Goal: Contribute content: Contribute content

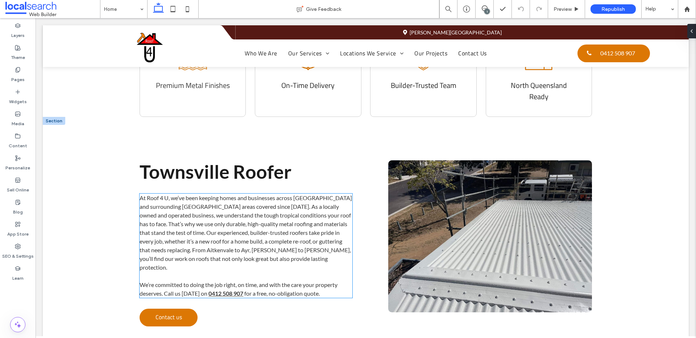
scroll to position [357, 0]
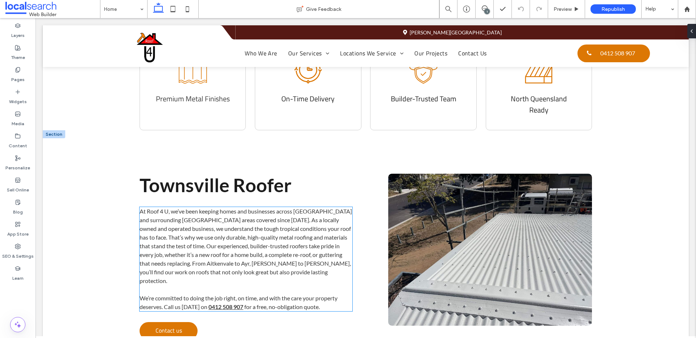
click at [233, 208] on span "At Roof 4 U, we’ve been keeping homes and businesses across [GEOGRAPHIC_DATA] a…" at bounding box center [245, 246] width 212 height 76
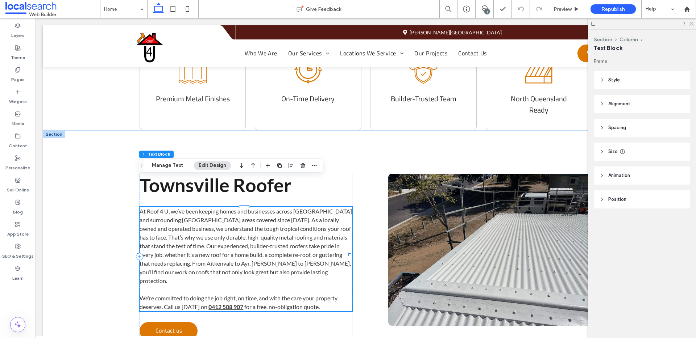
click at [251, 208] on span "At Roof 4 U, we’ve been keeping homes and businesses across [GEOGRAPHIC_DATA] a…" at bounding box center [245, 246] width 212 height 76
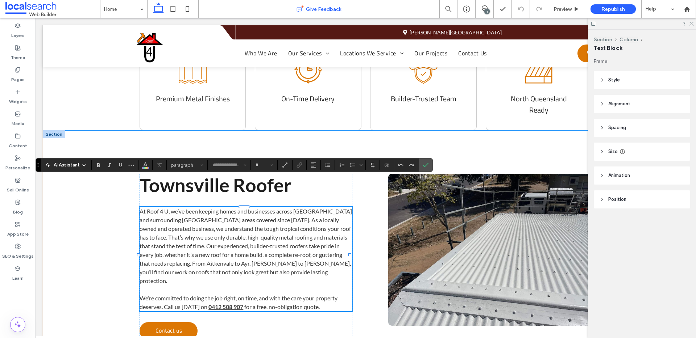
type input "****"
type input "**"
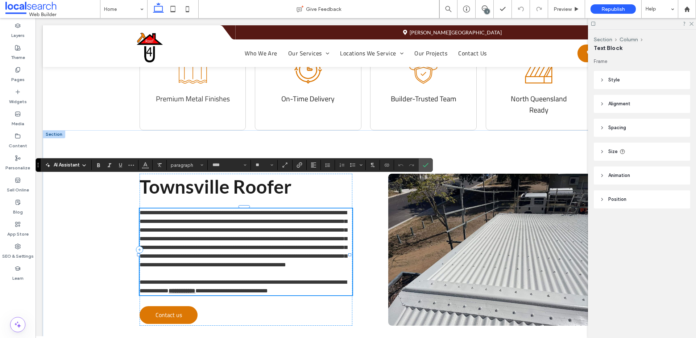
click at [281, 210] on span "**********" at bounding box center [242, 239] width 207 height 58
click at [280, 210] on span "**********" at bounding box center [242, 239] width 207 height 58
click at [426, 166] on icon "Confirm" at bounding box center [425, 165] width 6 height 6
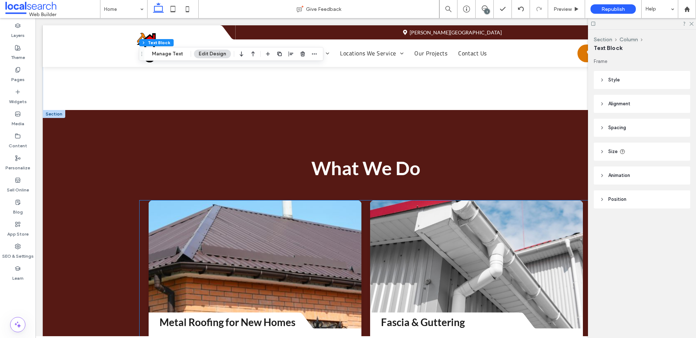
scroll to position [666, 0]
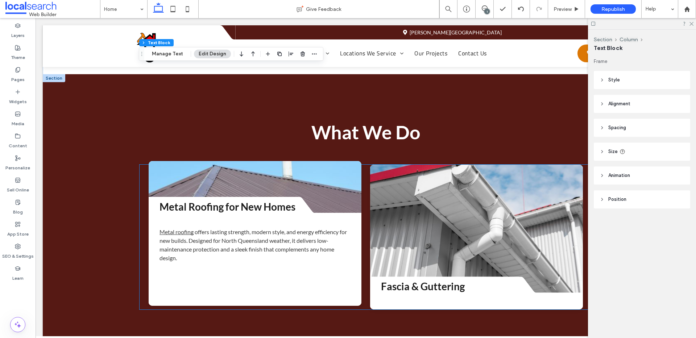
click at [282, 138] on link at bounding box center [255, 211] width 212 height 163
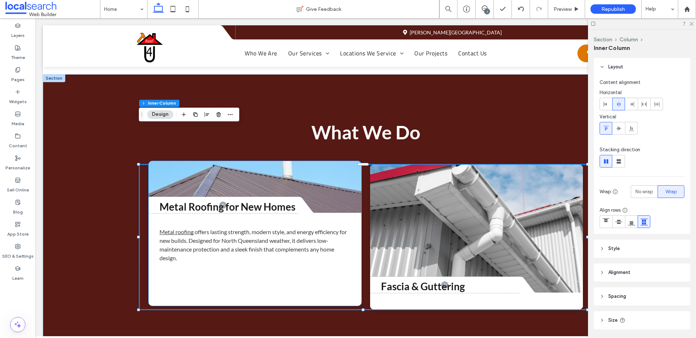
click at [183, 139] on link at bounding box center [255, 211] width 212 height 163
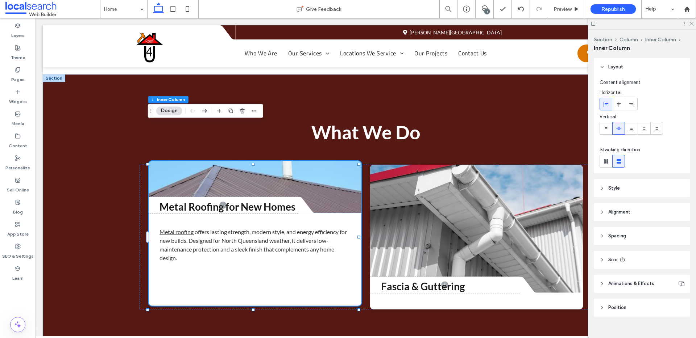
click at [185, 158] on link at bounding box center [255, 211] width 212 height 163
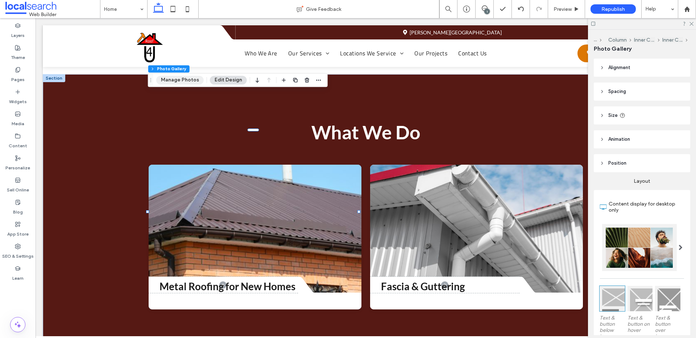
click at [186, 81] on button "Manage Photos" at bounding box center [179, 80] width 47 height 9
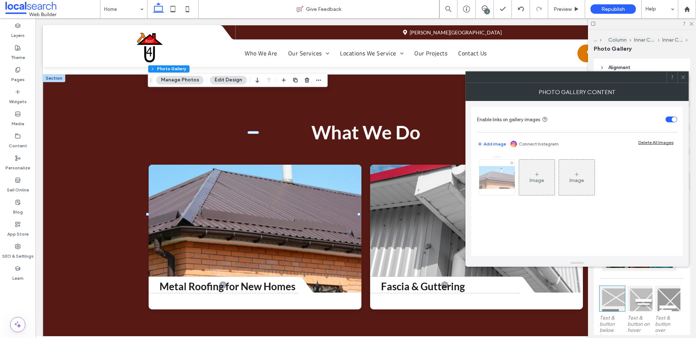
click at [503, 186] on img at bounding box center [497, 177] width 58 height 23
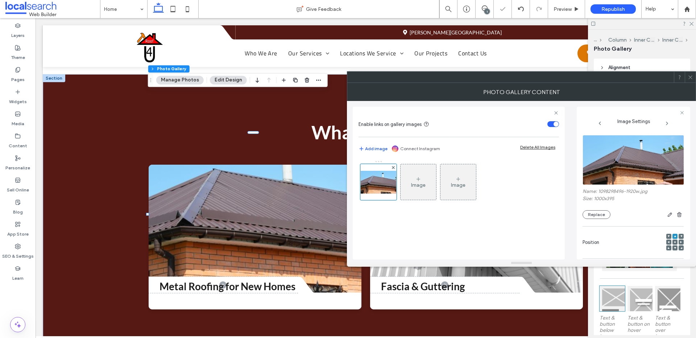
click at [591, 208] on div "Name: 1098298496-1920w.jpg Size: 1000x395 Replace" at bounding box center [632, 204] width 101 height 30
click at [593, 213] on button "Replace" at bounding box center [596, 215] width 28 height 9
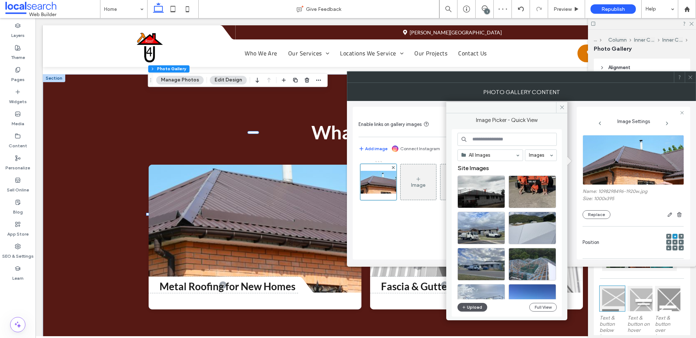
click at [478, 308] on button "Upload" at bounding box center [472, 307] width 30 height 9
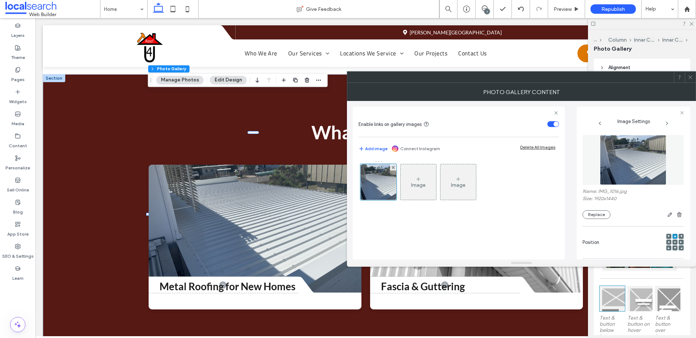
scroll to position [224, 0]
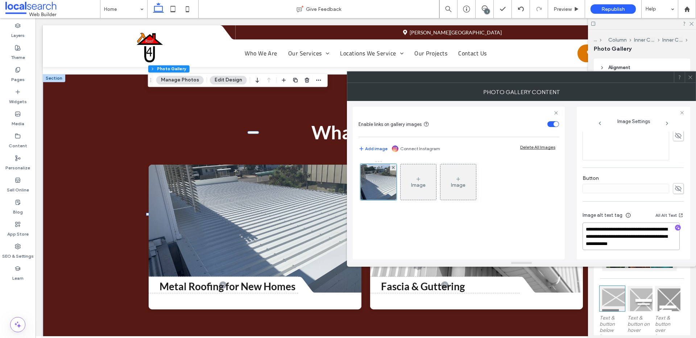
drag, startPoint x: 660, startPoint y: 233, endPoint x: 662, endPoint y: 247, distance: 14.2
click at [662, 247] on div "**********" at bounding box center [632, 232] width 101 height 54
click at [675, 225] on icon "button" at bounding box center [677, 227] width 5 height 5
click at [664, 237] on textarea "**********" at bounding box center [630, 237] width 97 height 28
paste textarea "**********"
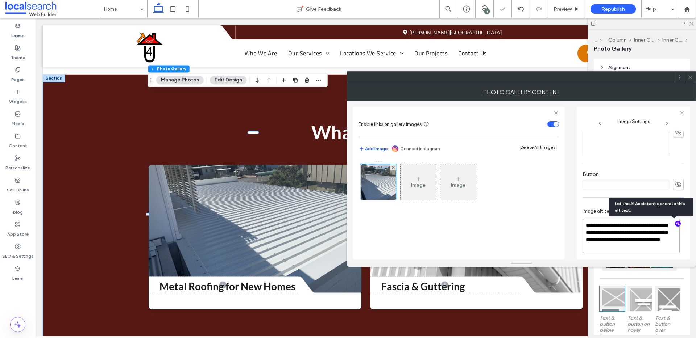
scroll to position [1, 0]
type textarea "**********"
click at [690, 80] on span at bounding box center [689, 77] width 5 height 11
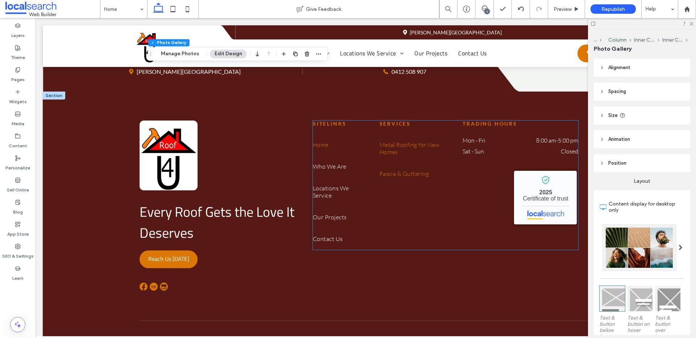
scroll to position [1486, 0]
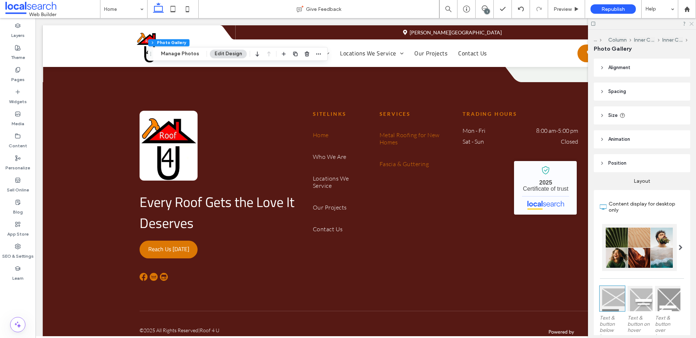
click at [691, 24] on use at bounding box center [691, 24] width 4 height 4
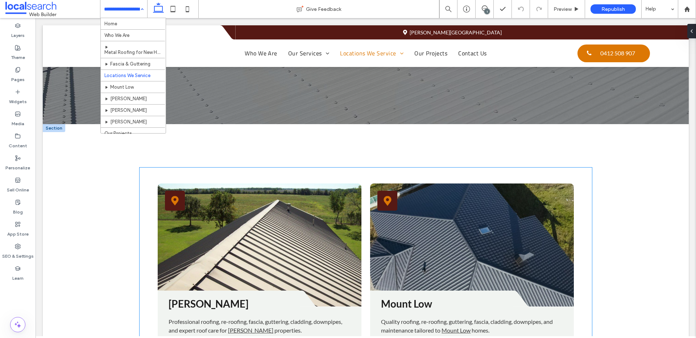
scroll to position [94, 0]
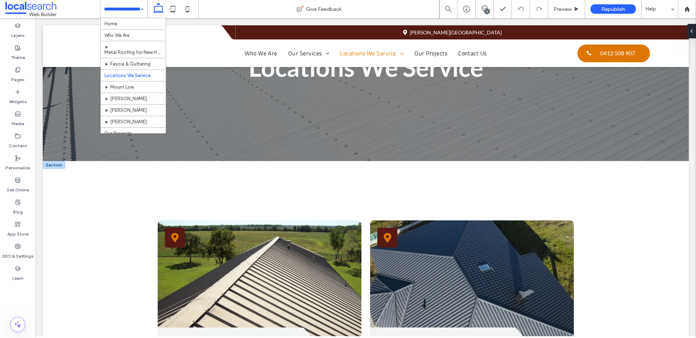
click at [51, 167] on div at bounding box center [54, 165] width 22 height 8
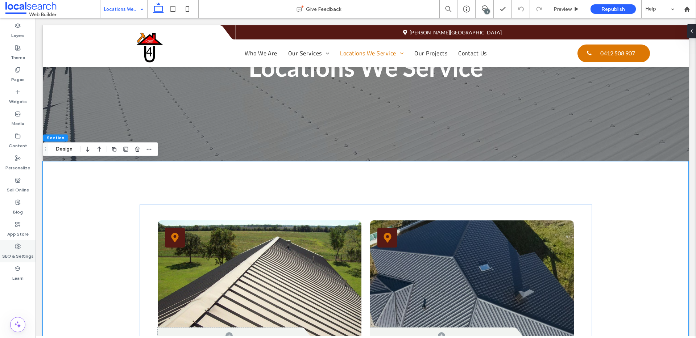
click at [22, 252] on label "SEO & Settings" at bounding box center [18, 255] width 32 height 10
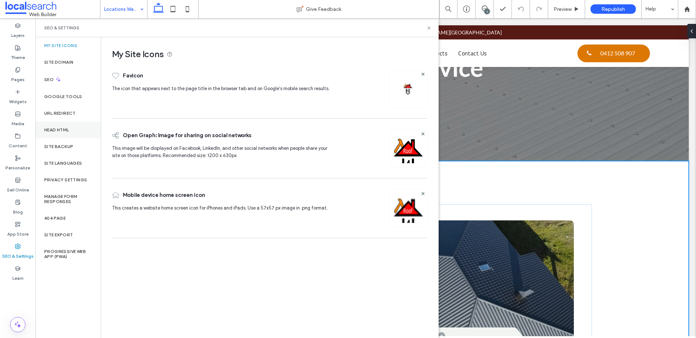
click at [72, 137] on div "Head HTML" at bounding box center [68, 130] width 65 height 17
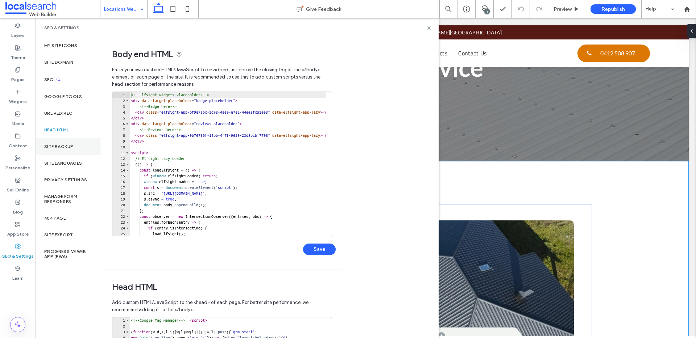
click at [68, 149] on label "Site Backup" at bounding box center [58, 146] width 29 height 5
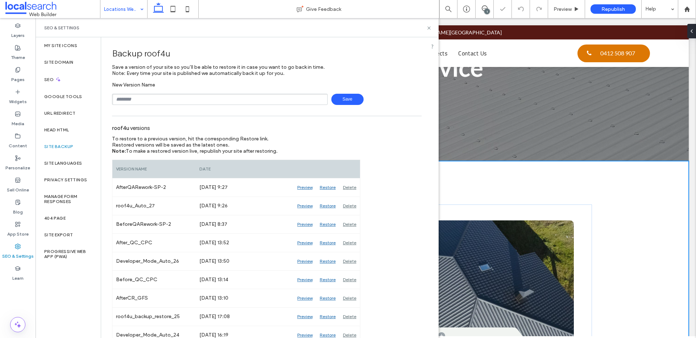
click at [162, 99] on input "text" at bounding box center [220, 99] width 216 height 11
type input "*********"
click at [337, 94] on span "Save" at bounding box center [347, 99] width 32 height 11
click at [427, 29] on use at bounding box center [428, 27] width 3 height 3
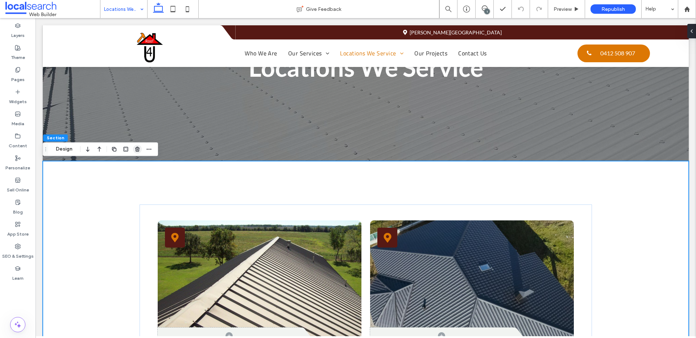
click at [137, 146] on span "button" at bounding box center [137, 149] width 9 height 9
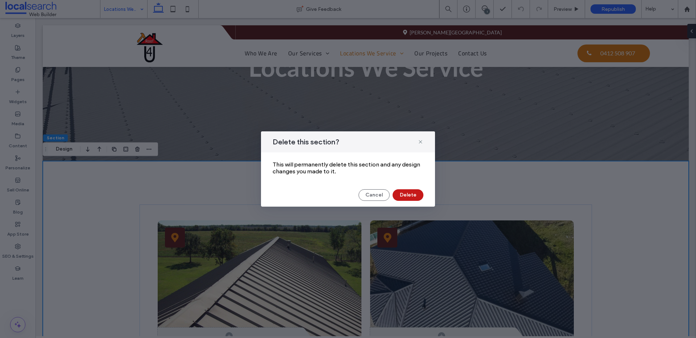
click at [407, 196] on button "Delete" at bounding box center [407, 195] width 31 height 12
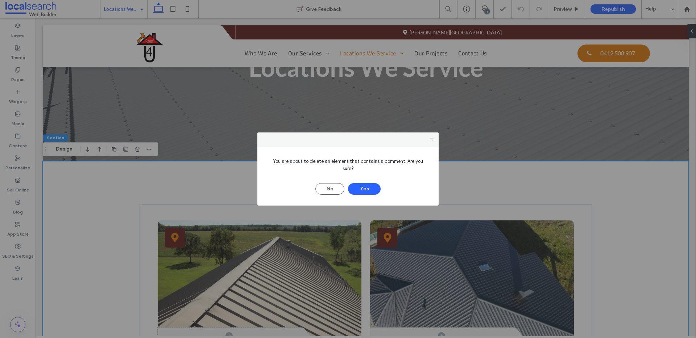
click at [431, 143] on icon at bounding box center [431, 139] width 5 height 5
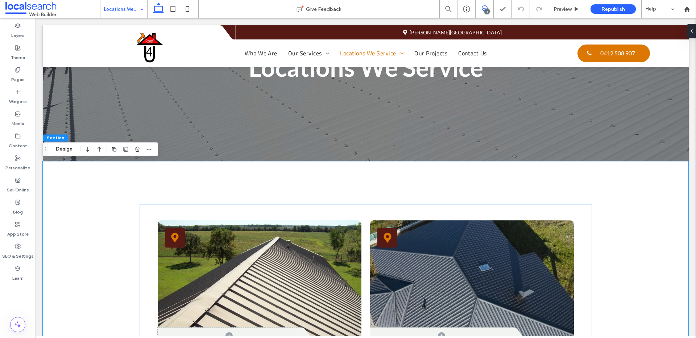
click at [490, 11] on span at bounding box center [484, 8] width 18 height 6
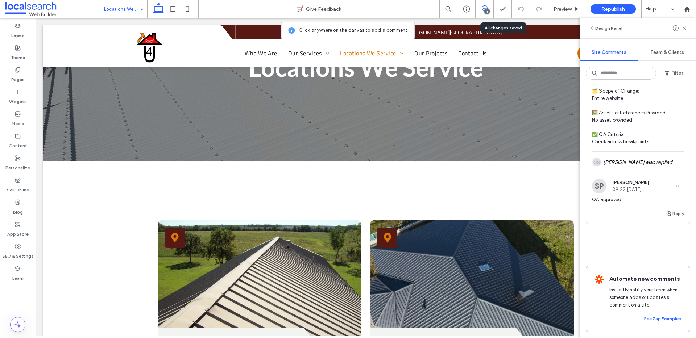
scroll to position [0, 0]
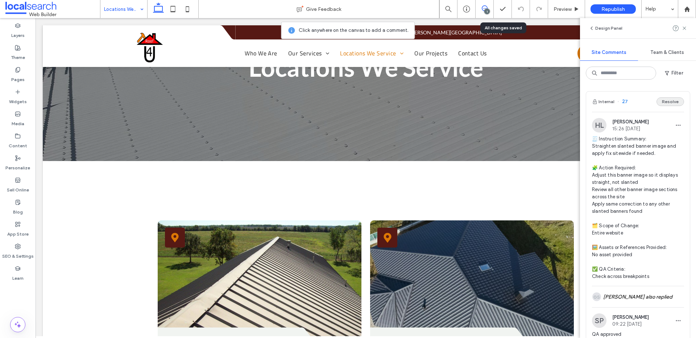
click at [660, 102] on button "Resolve" at bounding box center [670, 101] width 28 height 9
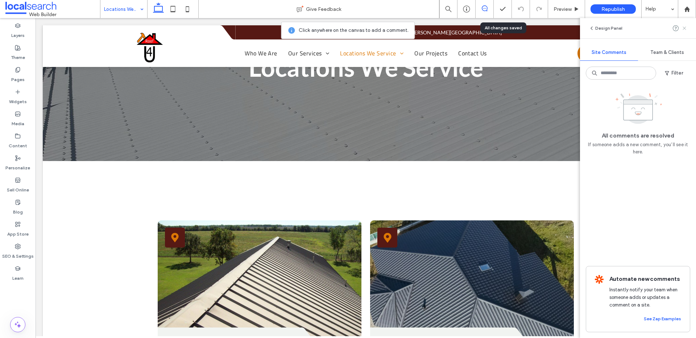
click at [682, 26] on icon at bounding box center [684, 28] width 6 height 6
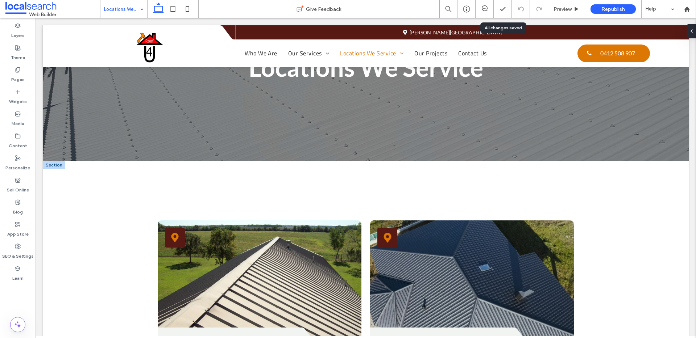
click at [54, 166] on div at bounding box center [54, 165] width 22 height 8
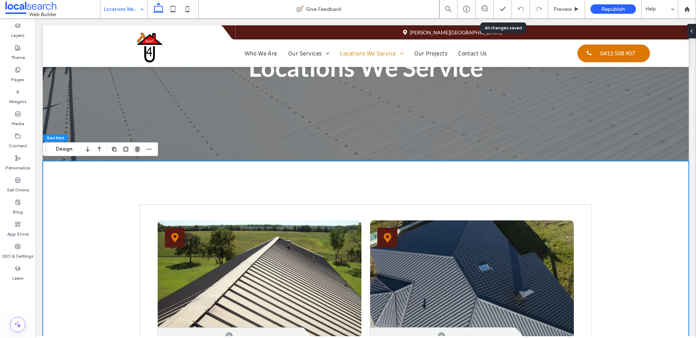
click at [135, 148] on use "button" at bounding box center [137, 149] width 4 height 5
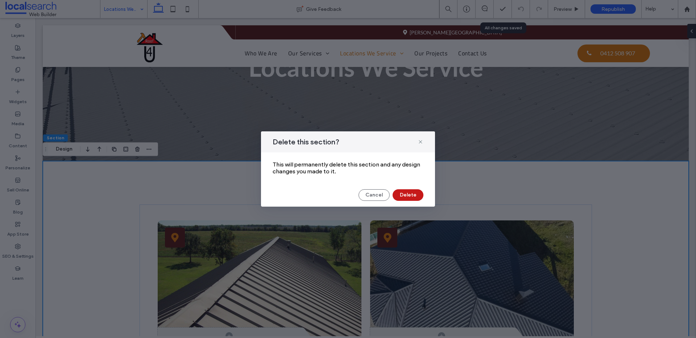
click at [416, 195] on button "Delete" at bounding box center [407, 195] width 31 height 12
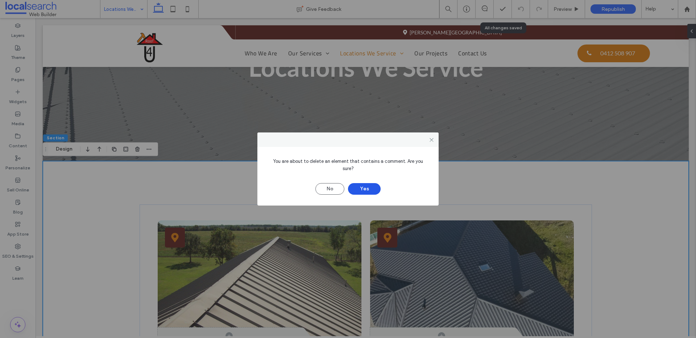
click at [367, 183] on button "Yes" at bounding box center [364, 189] width 33 height 12
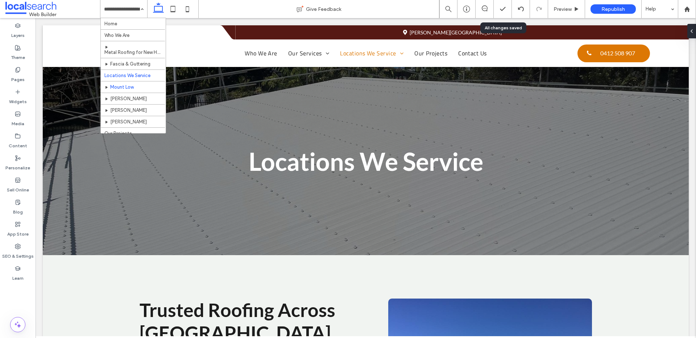
scroll to position [17, 0]
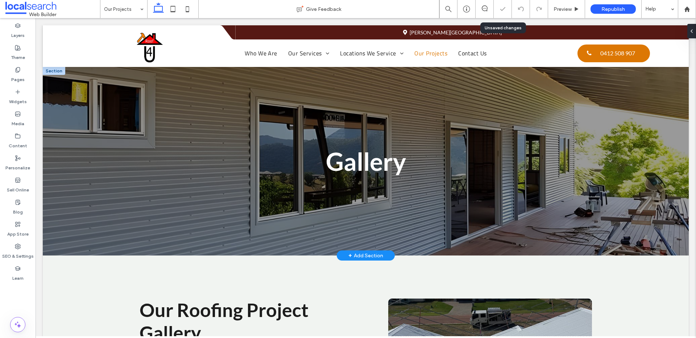
click at [178, 129] on div "Gallery" at bounding box center [366, 161] width 646 height 189
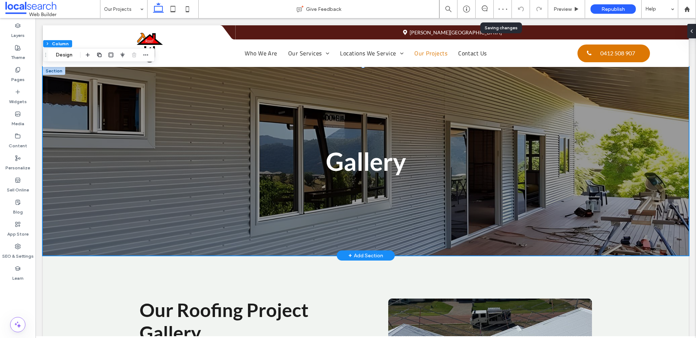
click at [60, 71] on div at bounding box center [54, 71] width 22 height 8
click at [79, 109] on div "Gallery" at bounding box center [366, 161] width 646 height 189
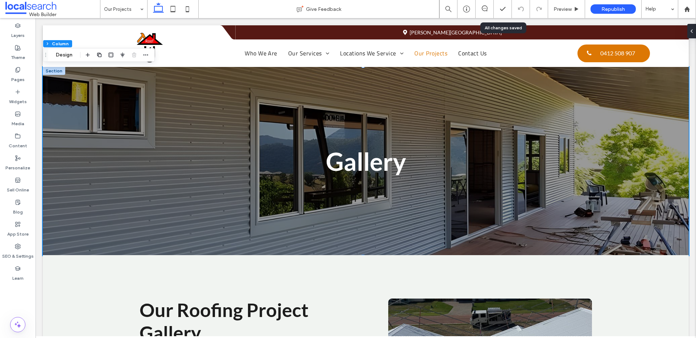
click at [67, 49] on div "Section Column Design" at bounding box center [99, 55] width 112 height 14
click at [67, 53] on button "Design" at bounding box center [64, 55] width 26 height 9
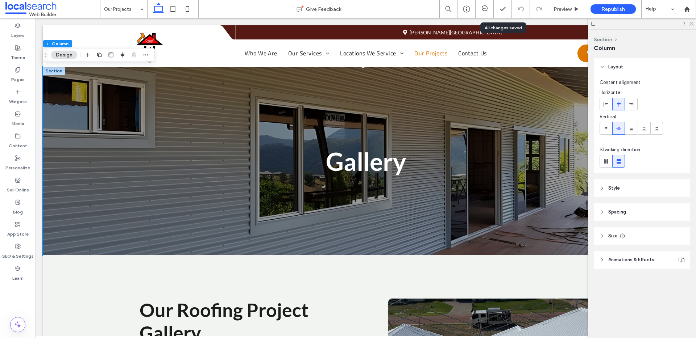
click at [633, 185] on header "Style" at bounding box center [641, 188] width 96 height 18
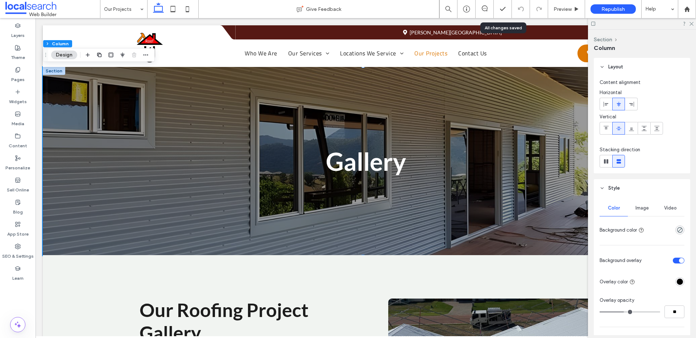
click at [636, 207] on span "Image" at bounding box center [641, 208] width 13 height 6
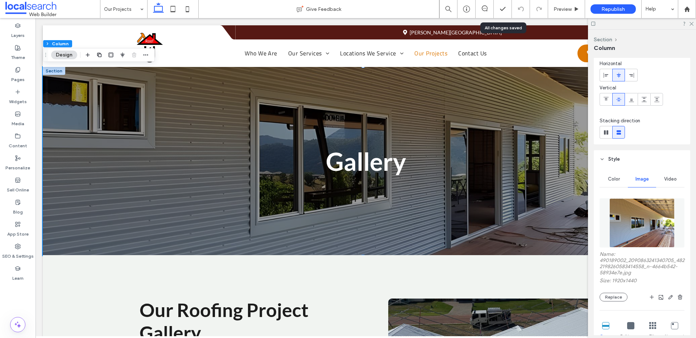
scroll to position [64, 0]
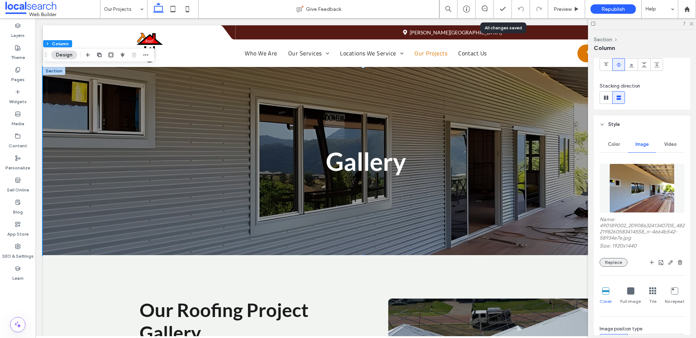
click at [623, 261] on button "Replace" at bounding box center [613, 262] width 28 height 9
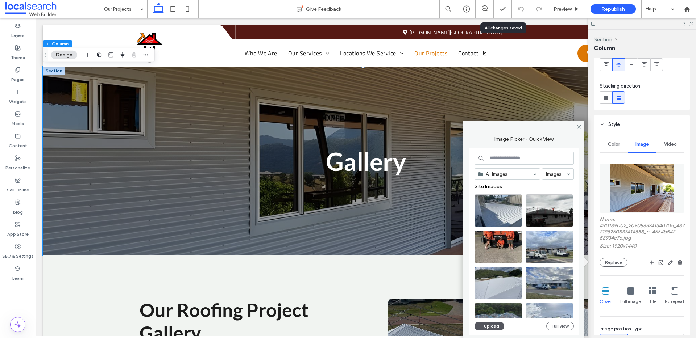
click at [488, 328] on button "Upload" at bounding box center [489, 326] width 30 height 9
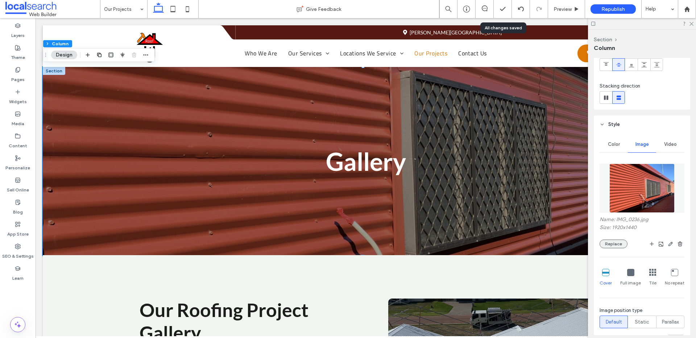
click at [614, 245] on button "Replace" at bounding box center [613, 244] width 28 height 9
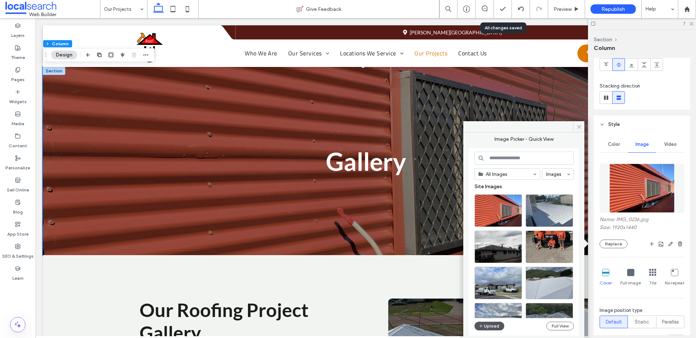
click at [489, 326] on button "Upload" at bounding box center [489, 326] width 30 height 9
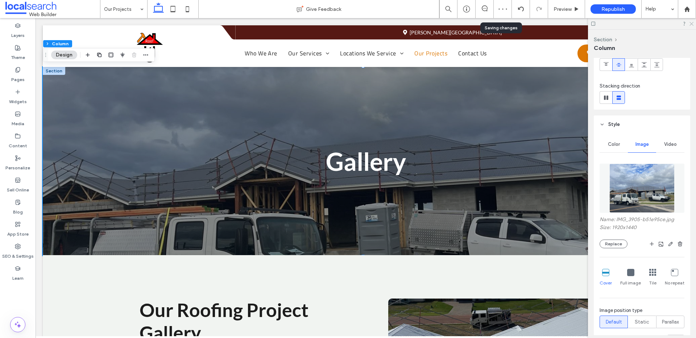
drag, startPoint x: 693, startPoint y: 23, endPoint x: 657, endPoint y: 5, distance: 39.9
click at [693, 23] on icon at bounding box center [690, 23] width 5 height 5
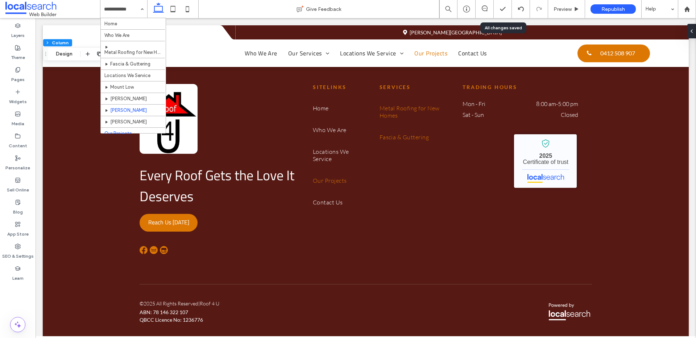
scroll to position [17, 0]
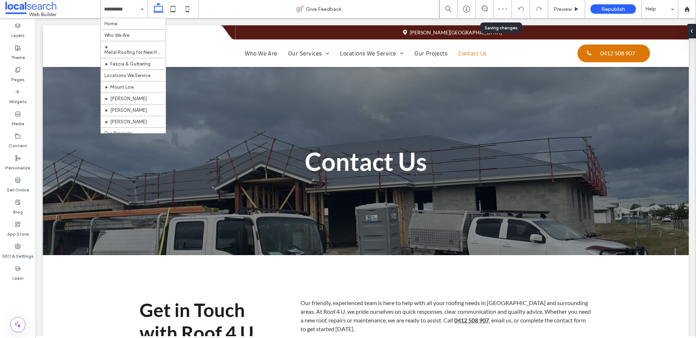
click at [113, 16] on input at bounding box center [122, 9] width 36 height 18
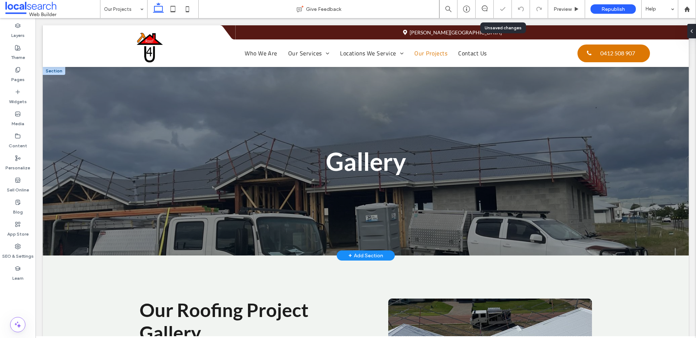
click at [235, 132] on div "Gallery" at bounding box center [366, 161] width 646 height 189
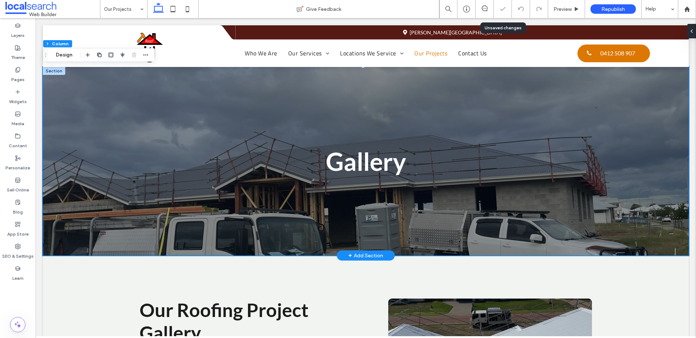
click at [55, 69] on div at bounding box center [54, 71] width 22 height 8
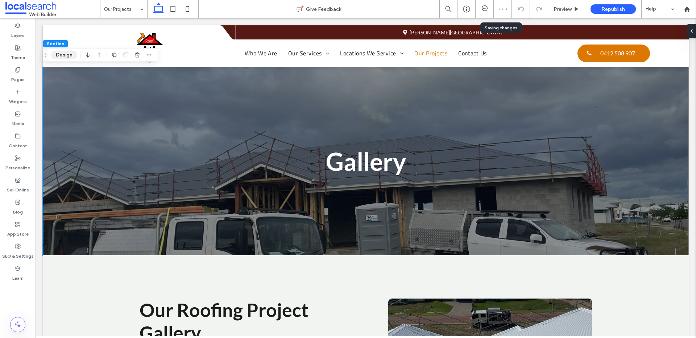
click at [65, 55] on button "Design" at bounding box center [64, 55] width 26 height 9
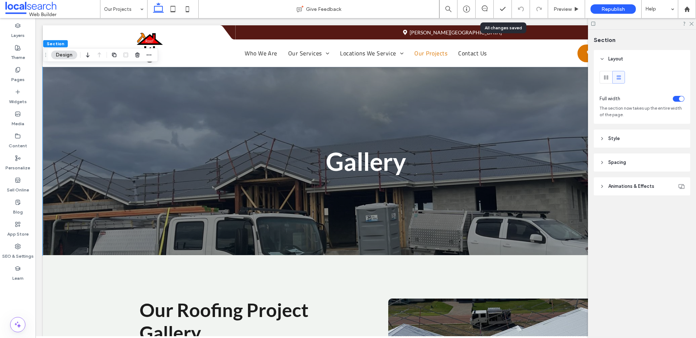
click at [638, 134] on header "Style" at bounding box center [641, 139] width 96 height 18
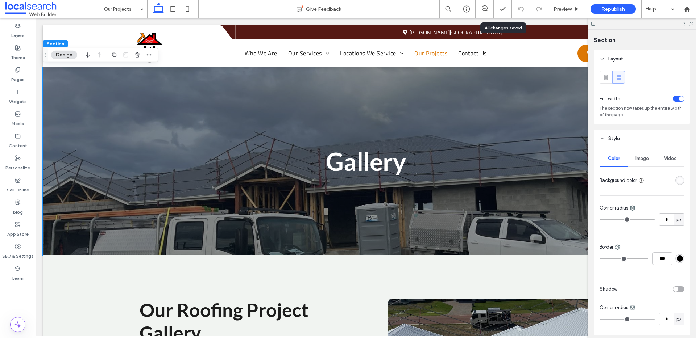
click at [640, 158] on span "Image" at bounding box center [641, 159] width 13 height 6
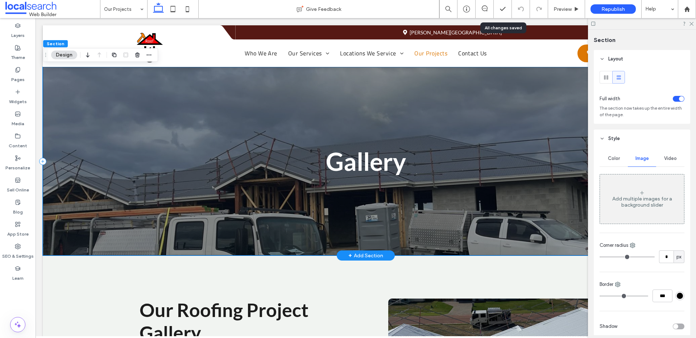
click at [124, 88] on div "Gallery" at bounding box center [366, 161] width 646 height 189
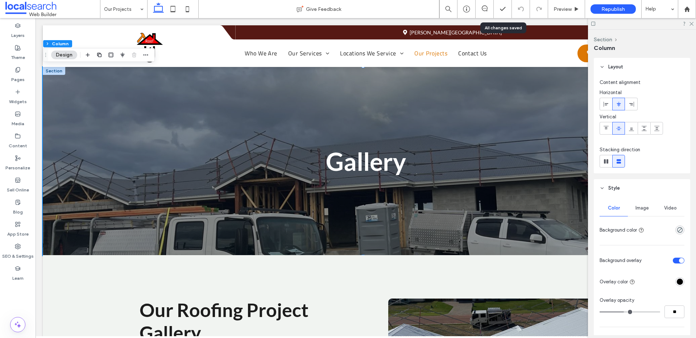
click at [643, 208] on span "Image" at bounding box center [641, 208] width 13 height 6
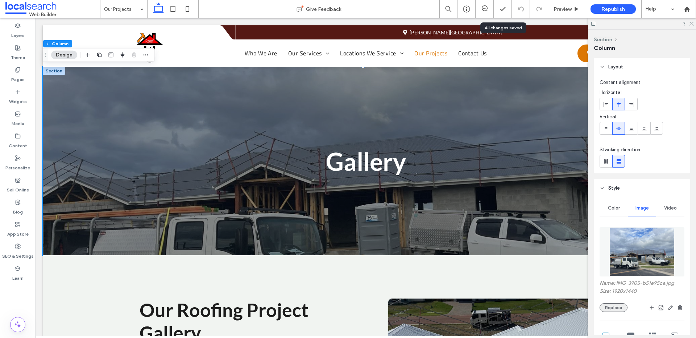
click at [613, 304] on button "Replace" at bounding box center [613, 308] width 28 height 9
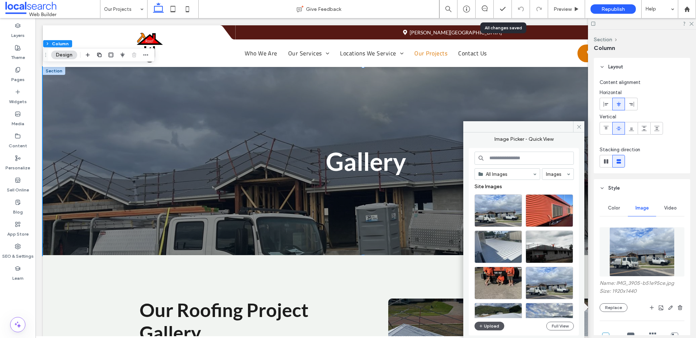
click at [486, 325] on button "Upload" at bounding box center [489, 326] width 30 height 9
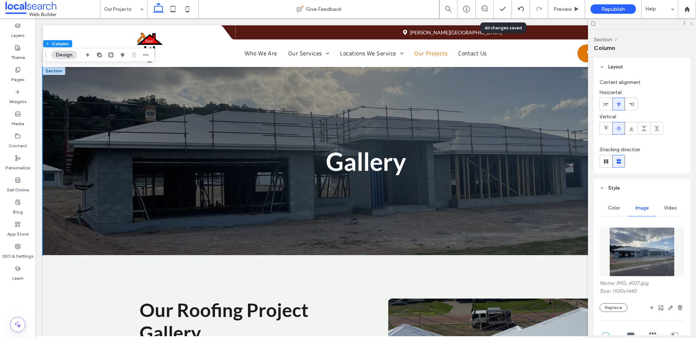
click at [689, 22] on icon at bounding box center [690, 23] width 5 height 5
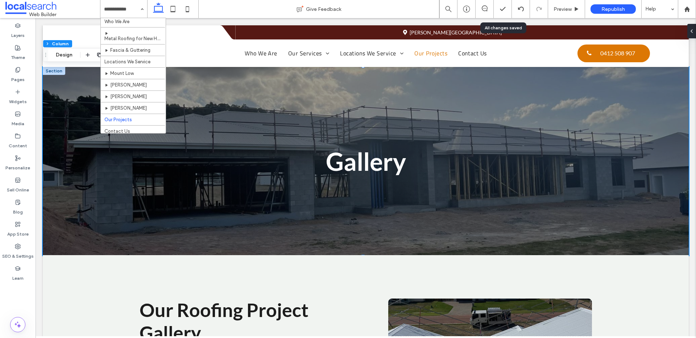
scroll to position [17, 0]
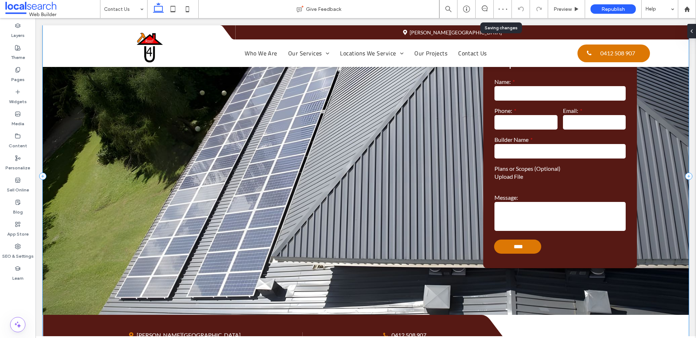
scroll to position [550, 0]
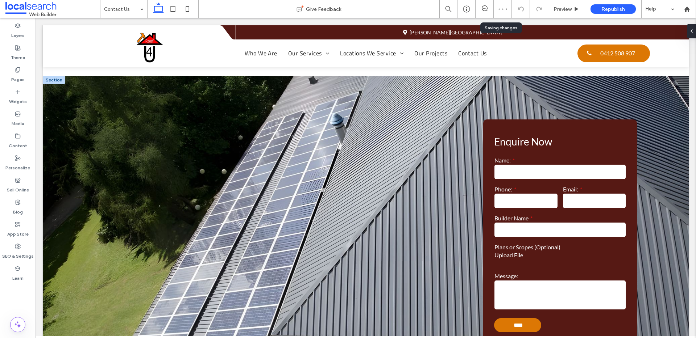
click at [58, 80] on div at bounding box center [54, 80] width 22 height 8
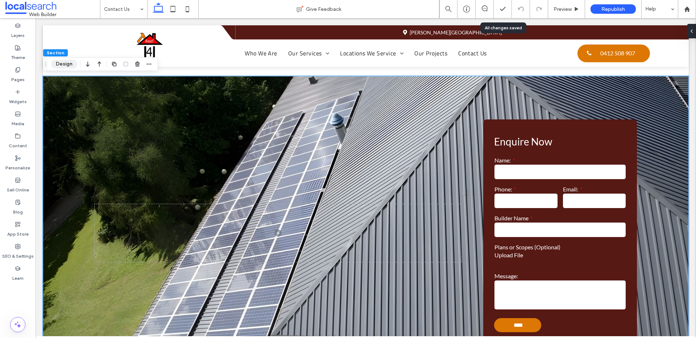
click at [67, 62] on button "Design" at bounding box center [64, 64] width 26 height 9
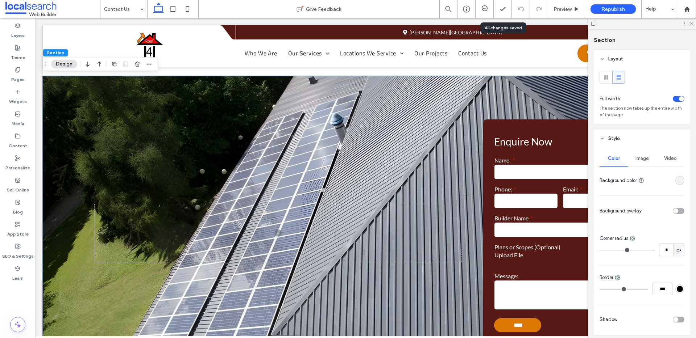
click at [632, 159] on div "Image" at bounding box center [642, 159] width 28 height 16
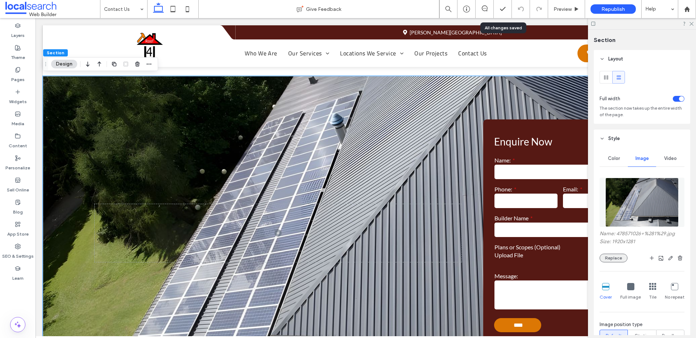
click at [619, 260] on button "Replace" at bounding box center [613, 258] width 28 height 9
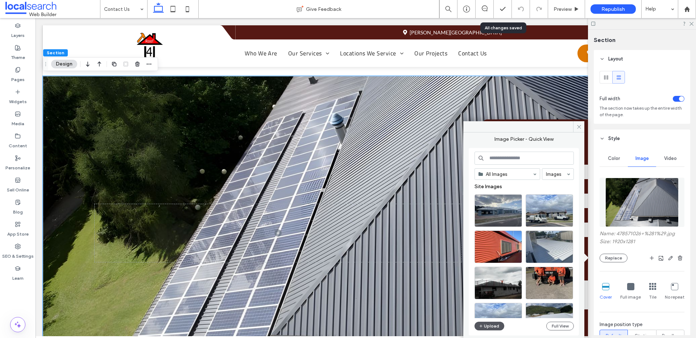
click at [492, 322] on button "Upload" at bounding box center [489, 326] width 30 height 9
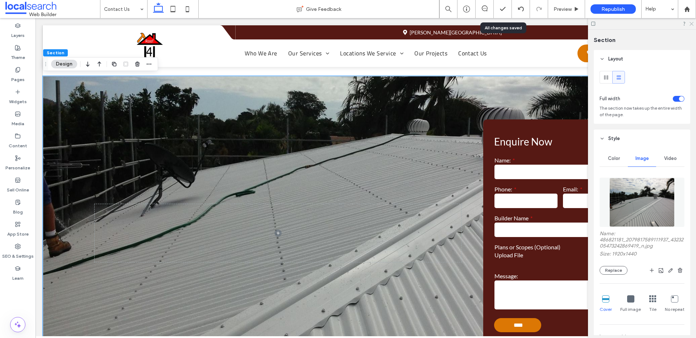
click at [692, 24] on icon at bounding box center [690, 23] width 5 height 5
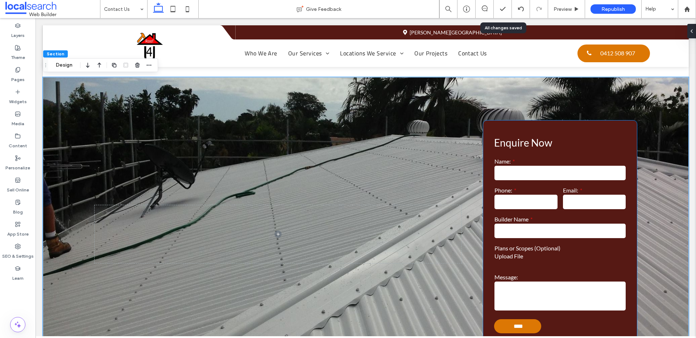
scroll to position [404, 0]
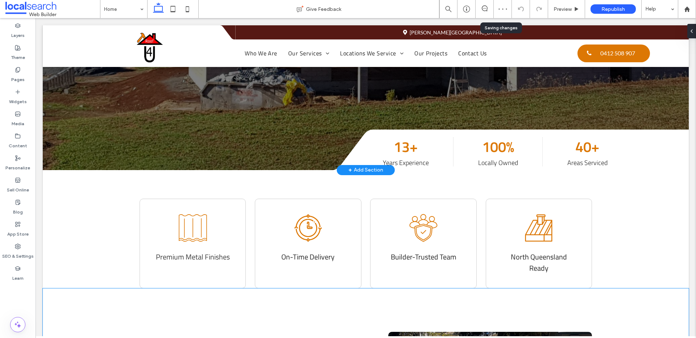
scroll to position [132, 0]
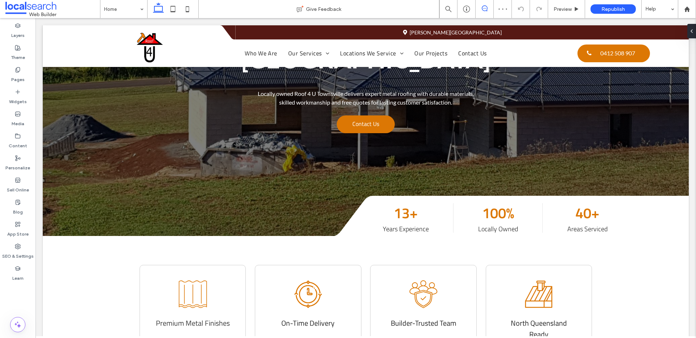
click at [482, 7] on icon at bounding box center [485, 8] width 6 height 6
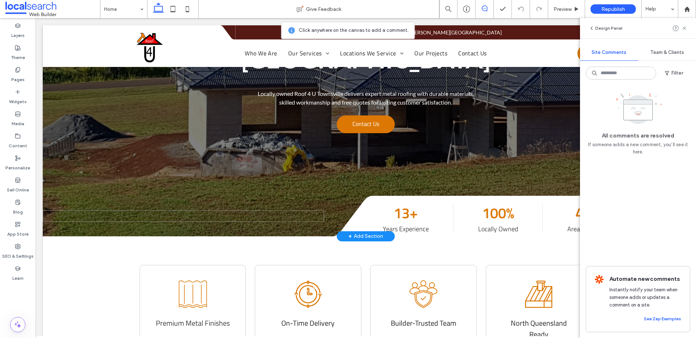
scroll to position [0, 0]
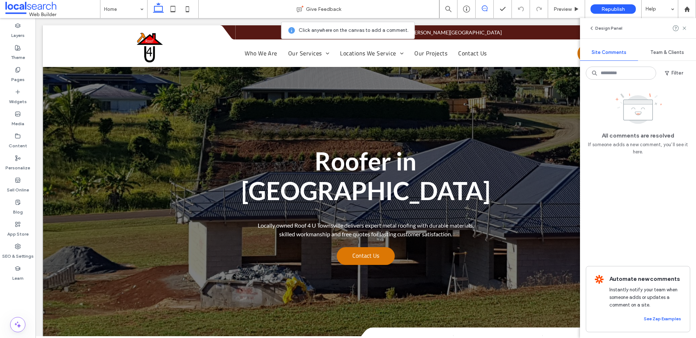
click at [132, 111] on div "Roofer in [GEOGRAPHIC_DATA] Locally owned Roof 4 U Townsville delivers expert m…" at bounding box center [366, 196] width 646 height 343
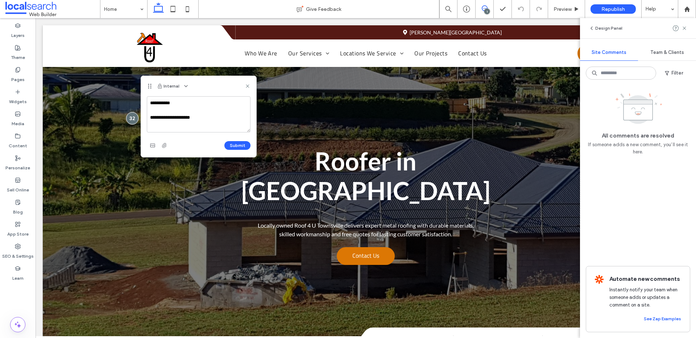
type textarea "**********"
drag, startPoint x: 249, startPoint y: 86, endPoint x: 210, endPoint y: 71, distance: 42.1
click at [249, 86] on icon at bounding box center [248, 86] width 6 height 6
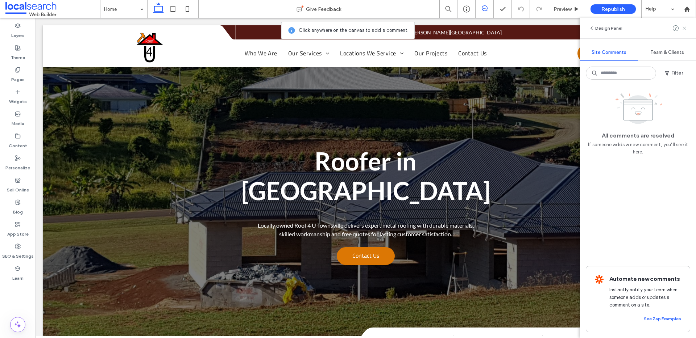
click at [684, 30] on icon at bounding box center [684, 28] width 6 height 6
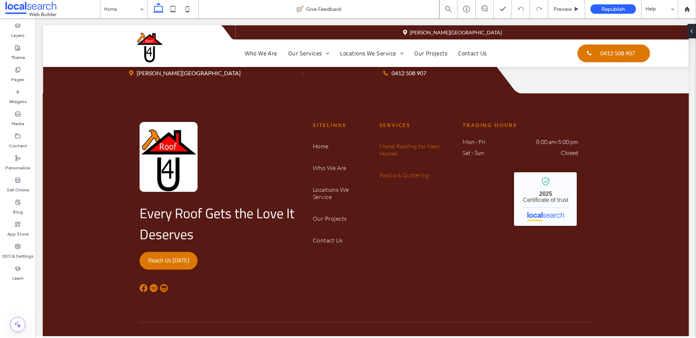
scroll to position [1481, 0]
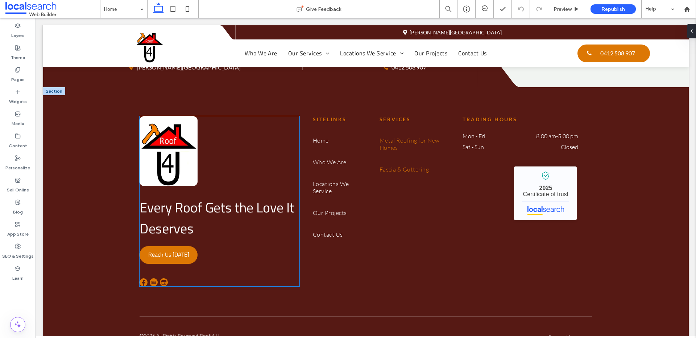
click at [178, 197] on span "Every Roof Gets the Love It Deserves" at bounding box center [216, 218] width 155 height 42
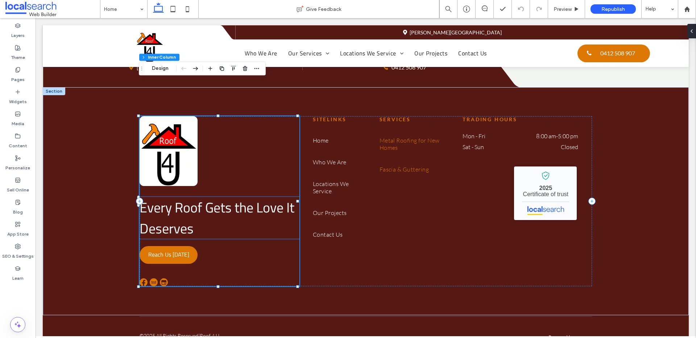
click at [177, 197] on span "Every Roof Gets the Love It Deserves" at bounding box center [216, 218] width 155 height 42
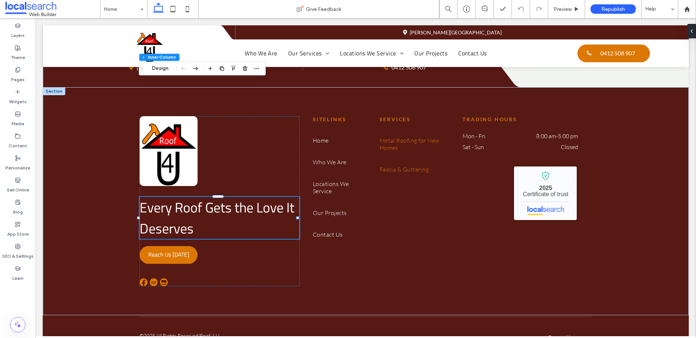
click at [177, 197] on span "Every Roof Gets the Love It Deserves" at bounding box center [216, 218] width 155 height 42
type input "**********"
type input "**"
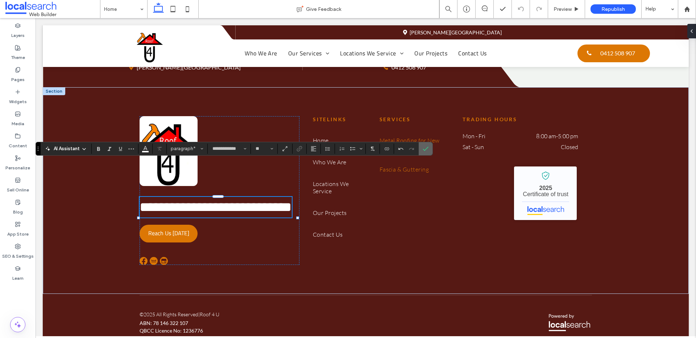
drag, startPoint x: 425, startPoint y: 150, endPoint x: 167, endPoint y: 29, distance: 285.6
click at [425, 150] on icon "Confirm" at bounding box center [425, 149] width 6 height 6
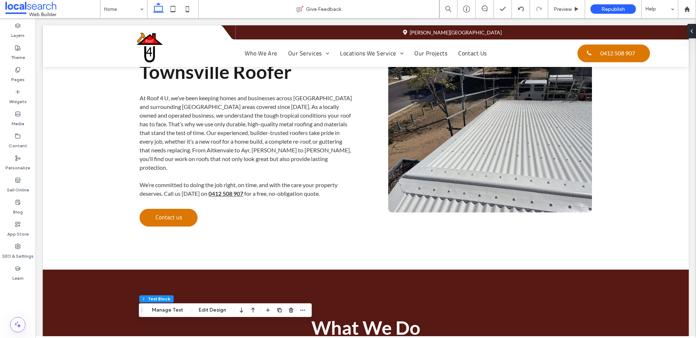
scroll to position [0, 0]
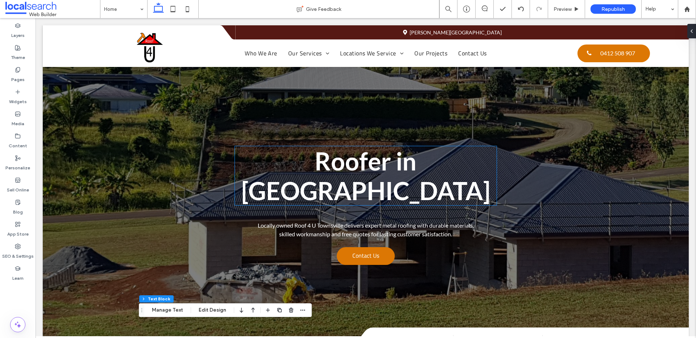
click at [393, 167] on strong "Roofer in [GEOGRAPHIC_DATA]" at bounding box center [365, 175] width 249 height 59
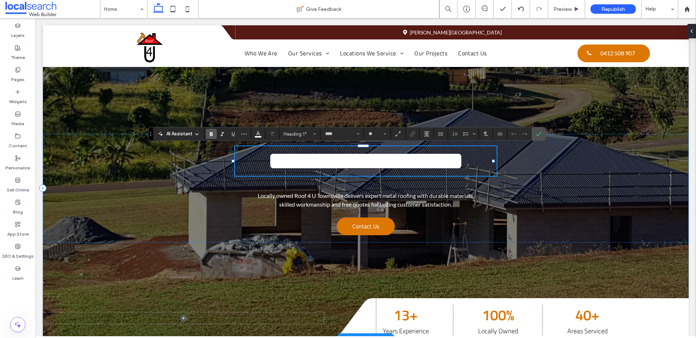
click at [327, 167] on strong "**********" at bounding box center [365, 161] width 195 height 24
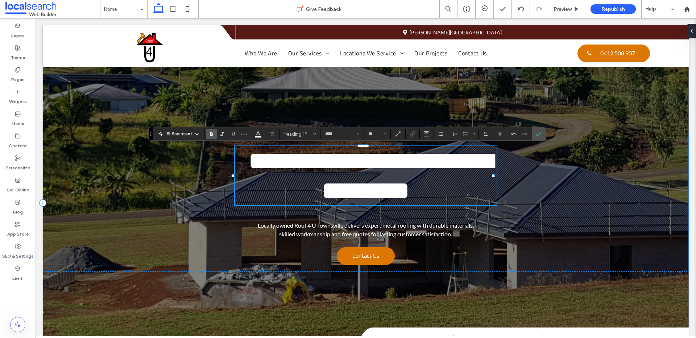
click at [313, 166] on strong "**********" at bounding box center [371, 176] width 244 height 54
drag, startPoint x: 537, startPoint y: 137, endPoint x: 475, endPoint y: 145, distance: 63.1
click at [537, 137] on span "Confirm" at bounding box center [537, 134] width 3 height 13
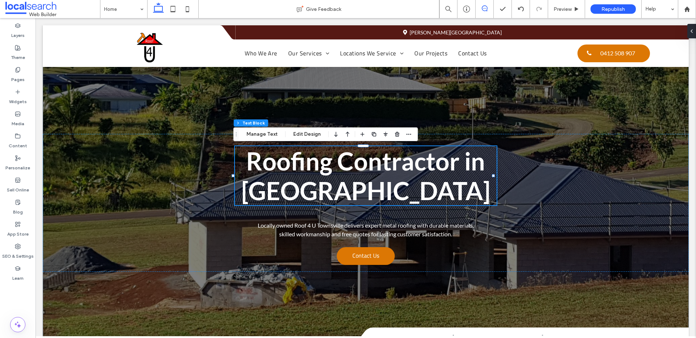
click at [485, 8] on use at bounding box center [485, 8] width 6 height 6
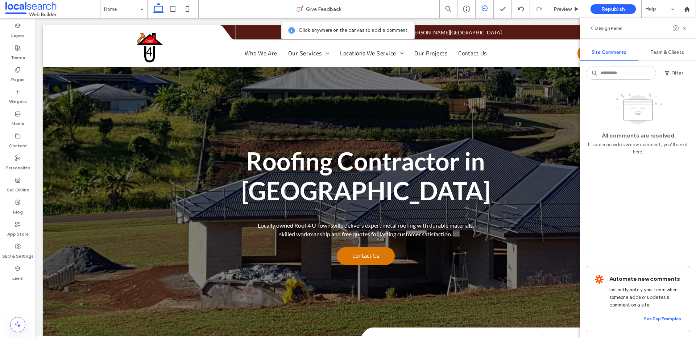
click at [91, 100] on div "Roofing Contractor in [GEOGRAPHIC_DATA] Locally owned Roof 4 U Townsville deliv…" at bounding box center [366, 196] width 646 height 343
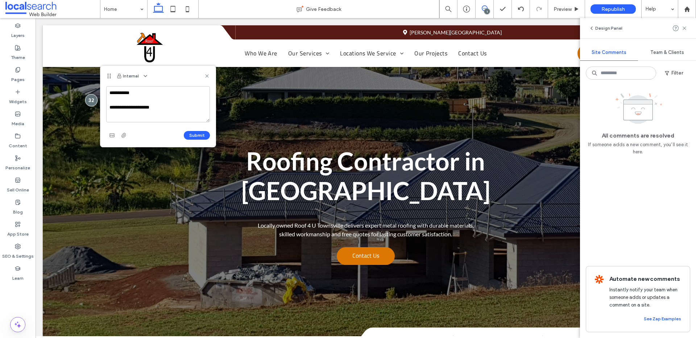
drag, startPoint x: 161, startPoint y: 112, endPoint x: 117, endPoint y: 96, distance: 46.9
click at [117, 96] on textarea "**********" at bounding box center [158, 104] width 104 height 36
drag, startPoint x: 173, startPoint y: 120, endPoint x: 150, endPoint y: 116, distance: 23.6
click at [150, 116] on textarea "**********" at bounding box center [158, 104] width 104 height 36
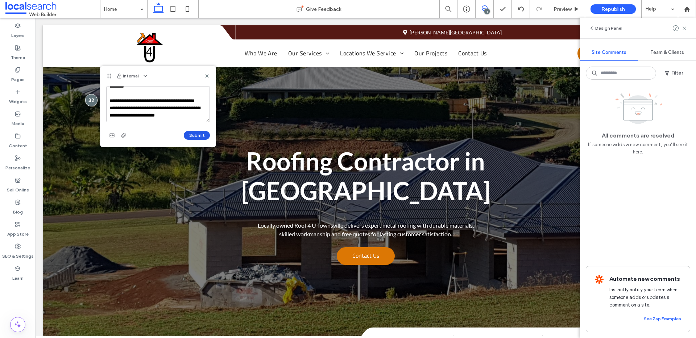
type textarea "**********"
click at [196, 137] on button "Submit" at bounding box center [197, 135] width 26 height 9
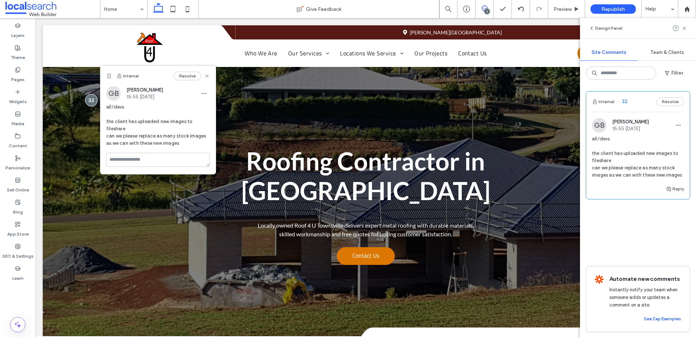
scroll to position [0, 0]
click at [206, 77] on use at bounding box center [206, 75] width 3 height 3
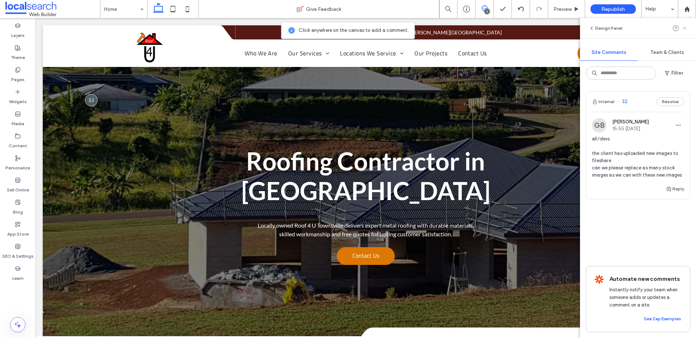
click at [684, 28] on use at bounding box center [683, 27] width 3 height 3
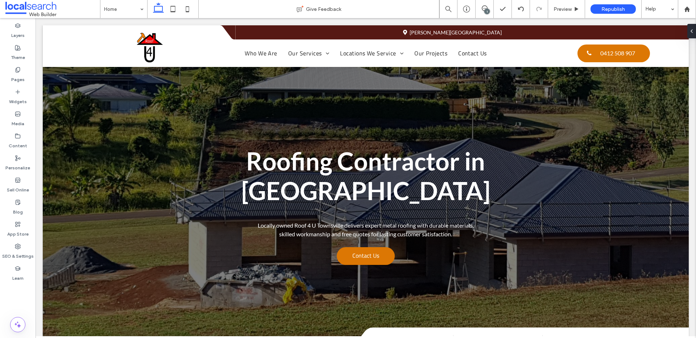
click at [484, 11] on div "1" at bounding box center [486, 11] width 5 height 5
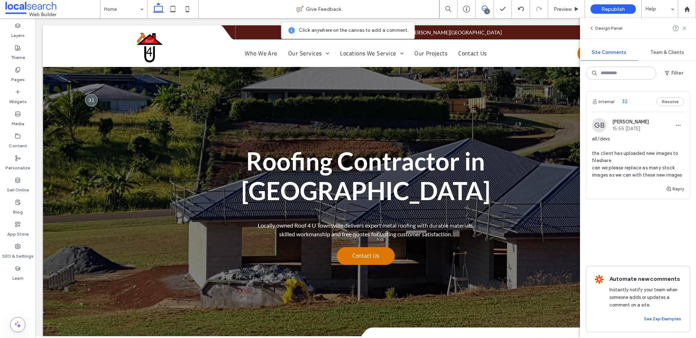
click at [124, 101] on div "Roofing Contractor in [GEOGRAPHIC_DATA] Locally owned Roof 4 U Townsville deliv…" at bounding box center [366, 196] width 646 height 343
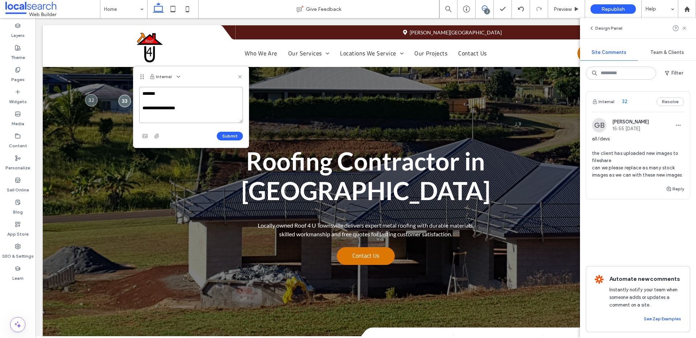
paste textarea "**********"
type textarea "**********"
click at [228, 139] on button "Submit" at bounding box center [230, 136] width 26 height 9
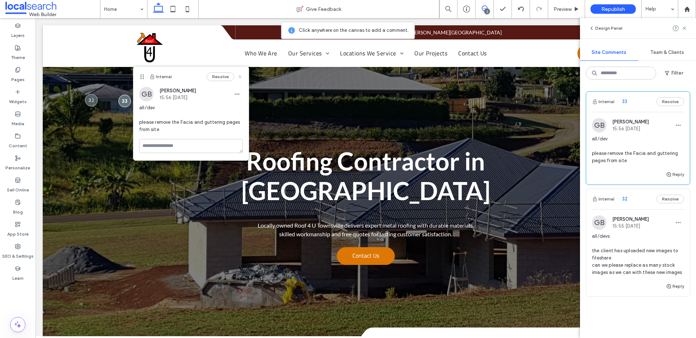
click at [241, 78] on use at bounding box center [239, 76] width 3 height 3
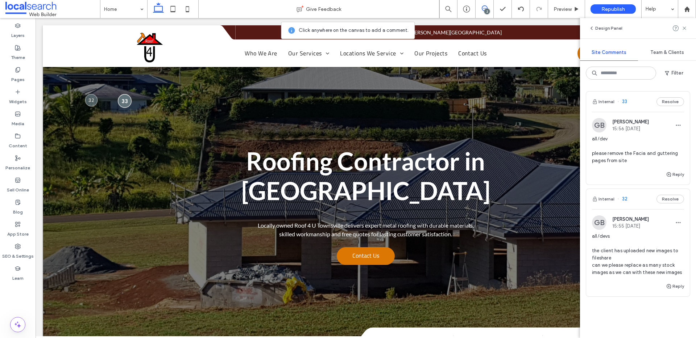
click at [126, 103] on div at bounding box center [124, 100] width 13 height 13
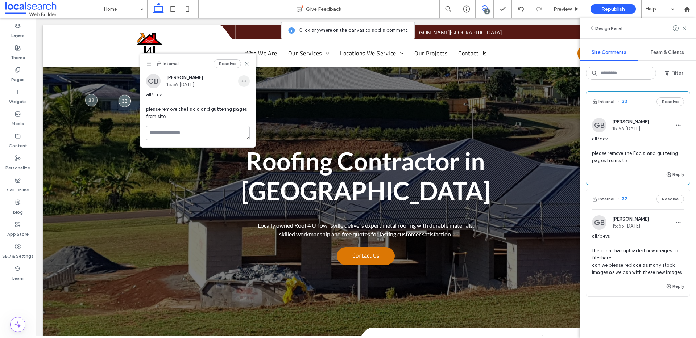
click at [244, 83] on icon "button" at bounding box center [244, 81] width 6 height 6
click at [251, 98] on span "Edit" at bounding box center [248, 99] width 9 height 7
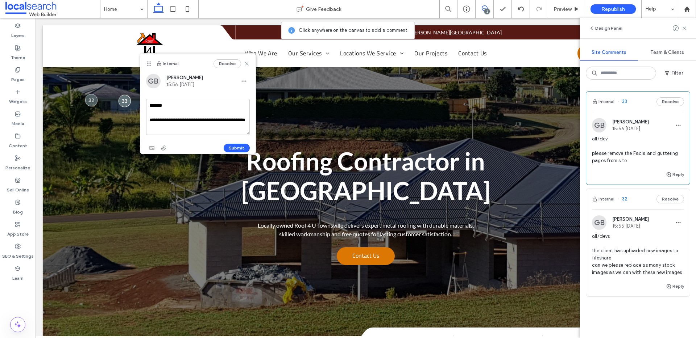
drag, startPoint x: 182, startPoint y: 120, endPoint x: 189, endPoint y: 125, distance: 8.8
click at [189, 125] on textarea "**********" at bounding box center [198, 117] width 104 height 36
click at [170, 113] on textarea "**********" at bounding box center [198, 117] width 104 height 36
drag, startPoint x: 232, startPoint y: 118, endPoint x: 147, endPoint y: 115, distance: 84.8
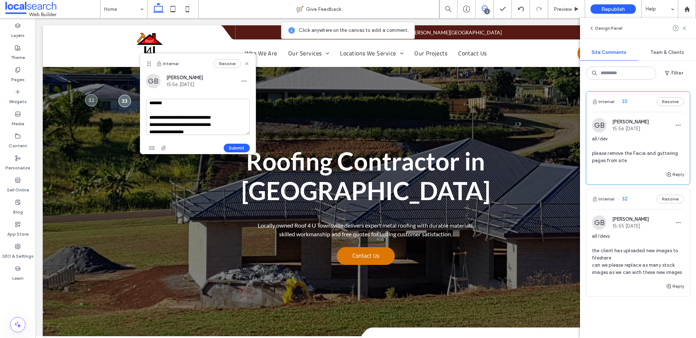
click at [147, 115] on textarea "**********" at bounding box center [198, 117] width 104 height 36
click at [165, 133] on textarea "**********" at bounding box center [198, 117] width 104 height 36
paste textarea "**********"
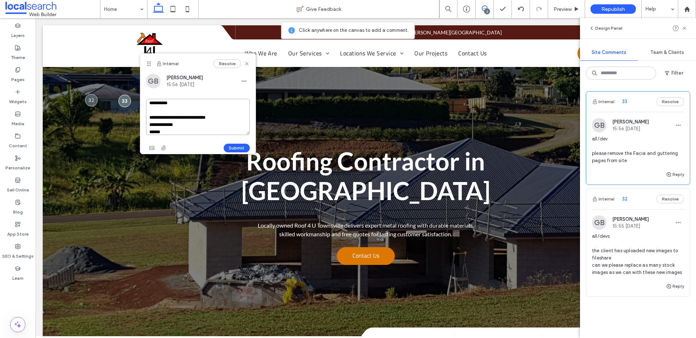
click at [181, 127] on textarea "**********" at bounding box center [198, 117] width 104 height 36
type textarea "**********"
click at [240, 148] on button "Submit" at bounding box center [237, 148] width 26 height 9
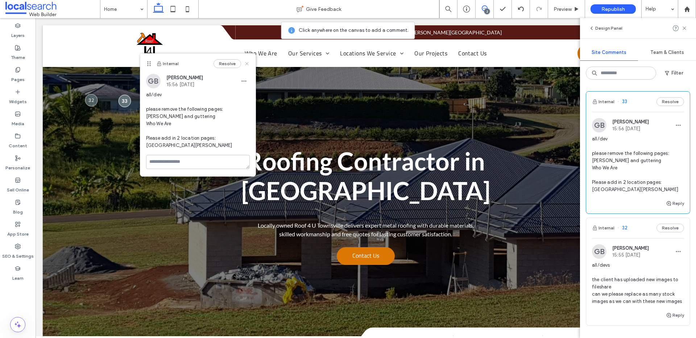
click at [246, 63] on use at bounding box center [246, 63] width 3 height 3
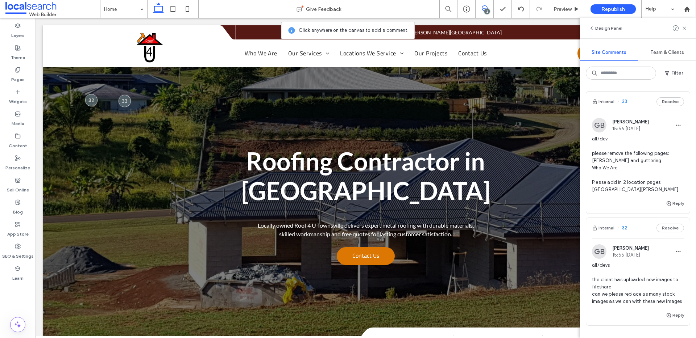
click at [155, 101] on div "Roofing Contractor in [GEOGRAPHIC_DATA] Locally owned Roof 4 U Townsville deliv…" at bounding box center [366, 196] width 646 height 343
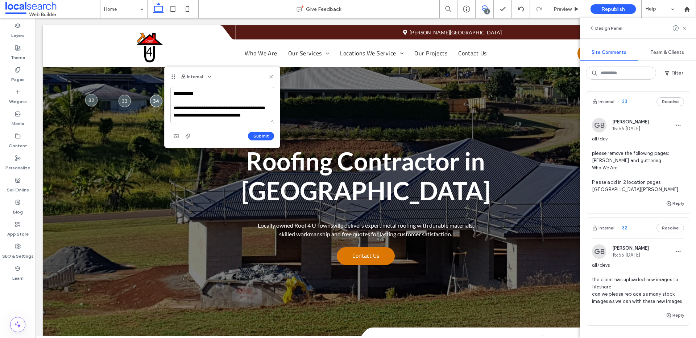
scroll to position [3, 0]
type textarea "**********"
click at [260, 136] on button "Submit" at bounding box center [261, 136] width 26 height 9
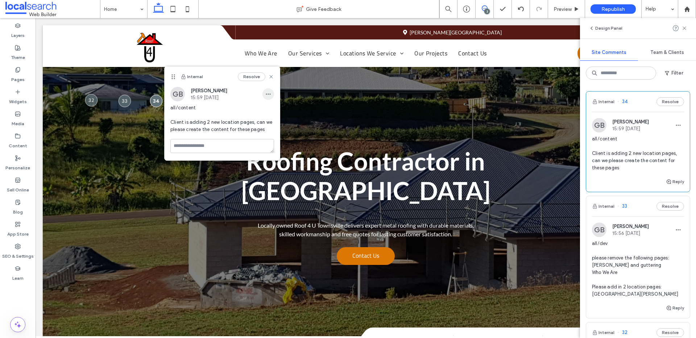
scroll to position [0, 0]
click at [271, 72] on div "Resolve" at bounding box center [256, 76] width 36 height 9
click at [271, 77] on use at bounding box center [270, 76] width 3 height 3
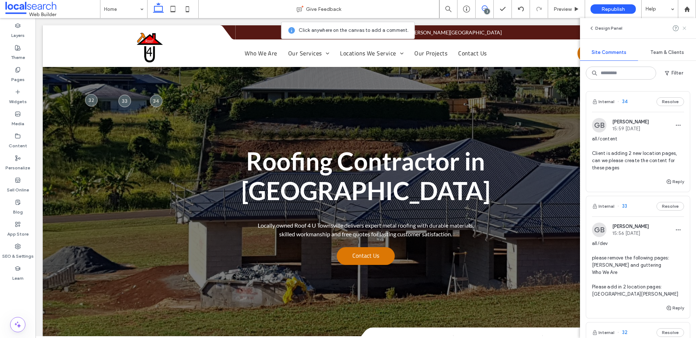
click at [685, 26] on icon at bounding box center [684, 28] width 6 height 6
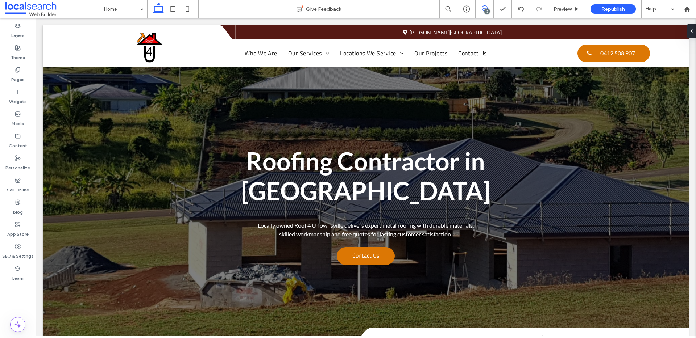
click at [483, 8] on icon at bounding box center [485, 8] width 6 height 6
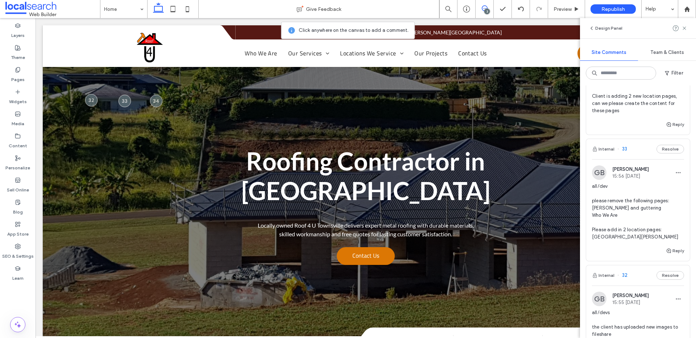
scroll to position [59, 0]
